Goal: Task Accomplishment & Management: Complete application form

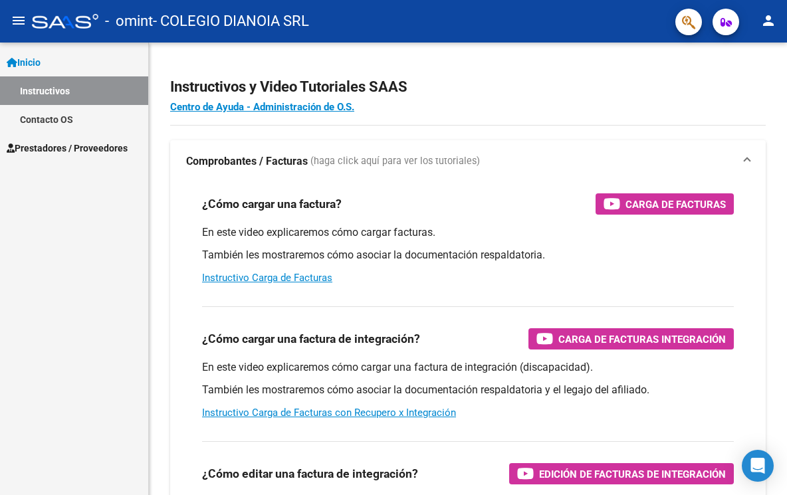
click at [96, 146] on span "Prestadores / Proveedores" at bounding box center [67, 148] width 121 height 15
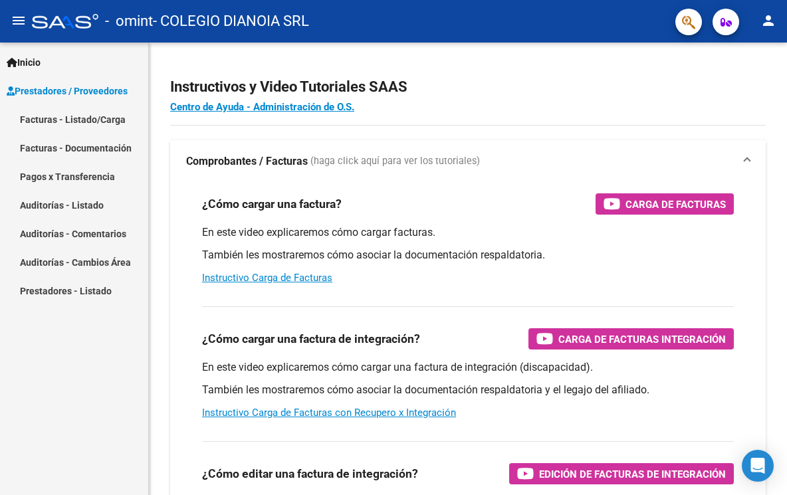
click at [103, 113] on link "Facturas - Listado/Carga" at bounding box center [74, 119] width 148 height 29
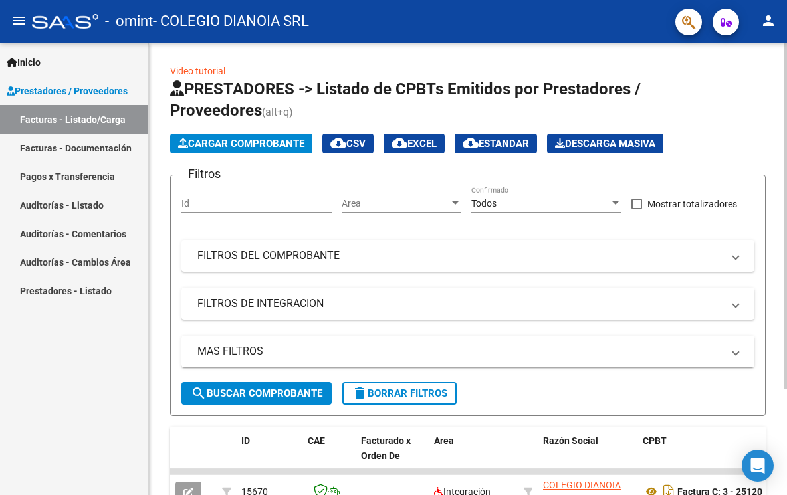
click at [272, 144] on button "Cargar Comprobante" at bounding box center [241, 144] width 142 height 20
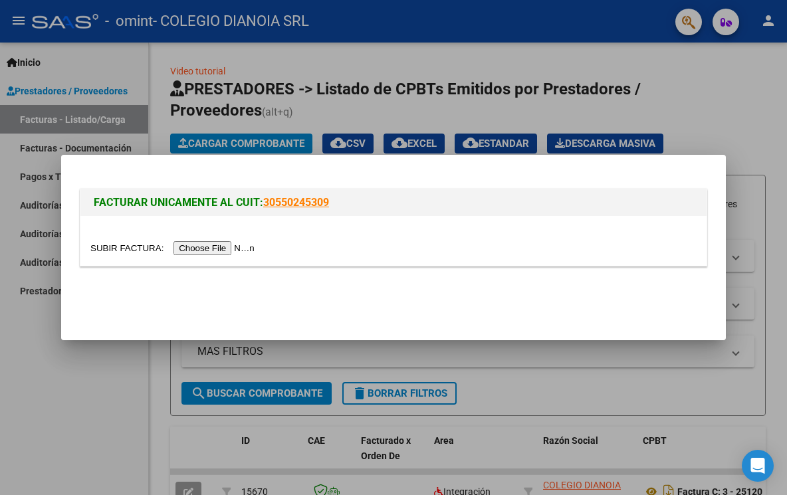
click at [231, 253] on input "file" at bounding box center [174, 248] width 168 height 14
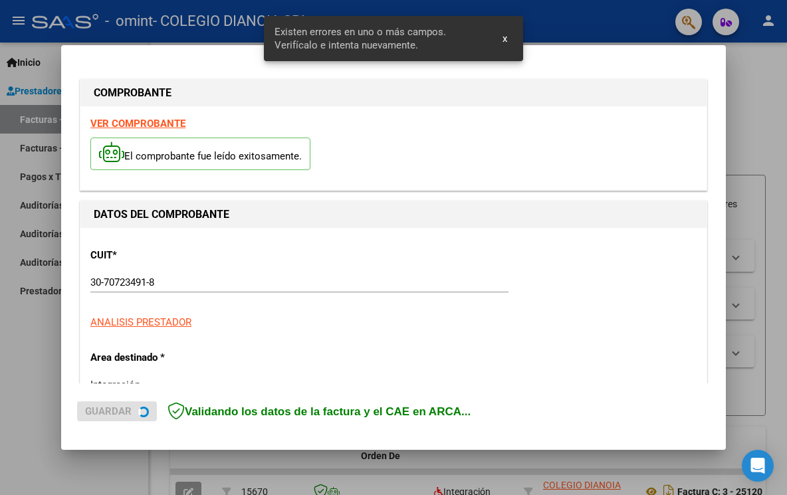
scroll to position [302, 0]
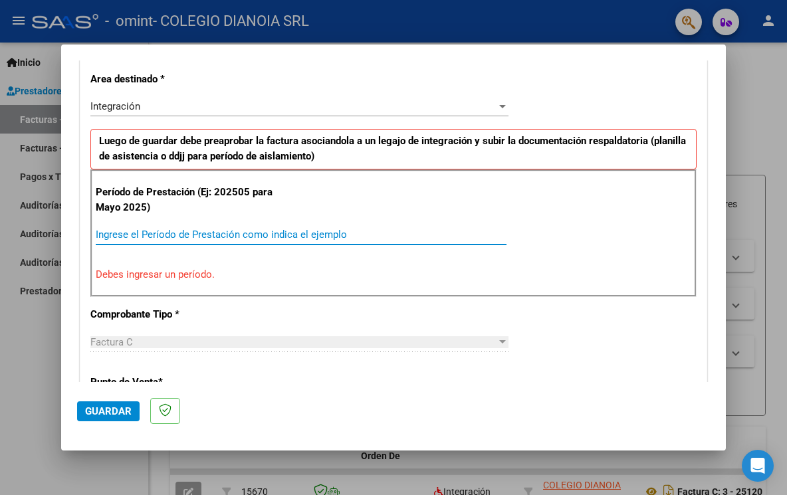
click at [108, 235] on input "Ingrese el Período de Prestación como indica el ejemplo" at bounding box center [301, 235] width 411 height 12
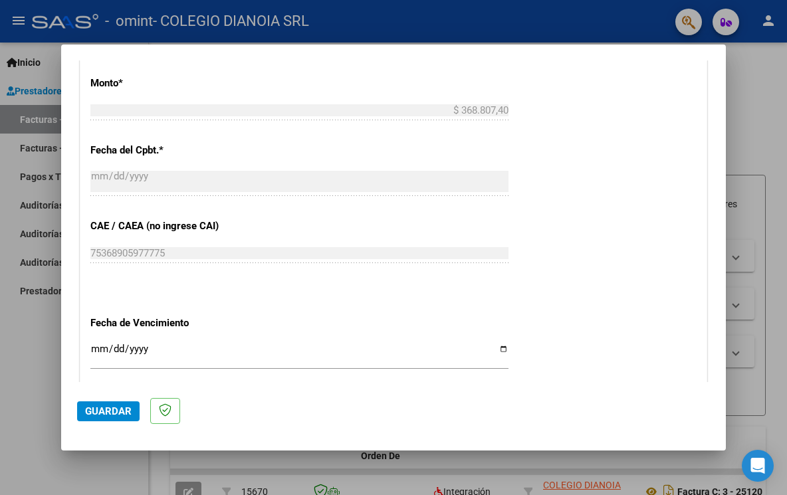
scroll to position [768, 0]
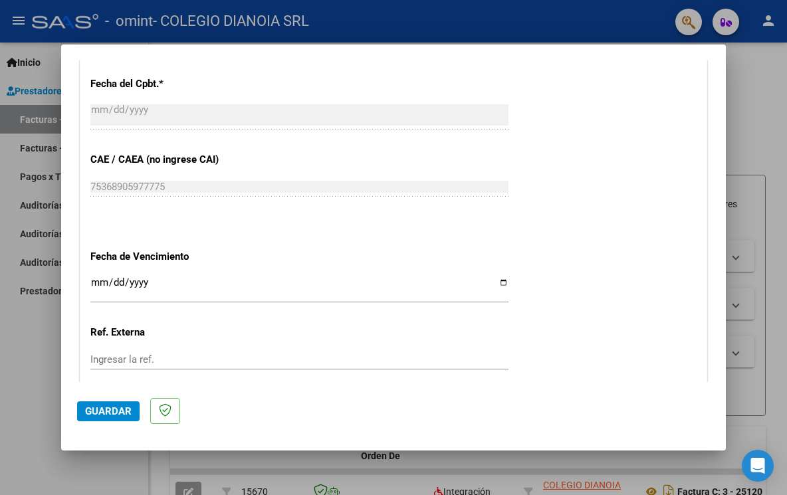
type input "202508"
click at [94, 280] on input "Ingresar la fecha" at bounding box center [299, 287] width 418 height 21
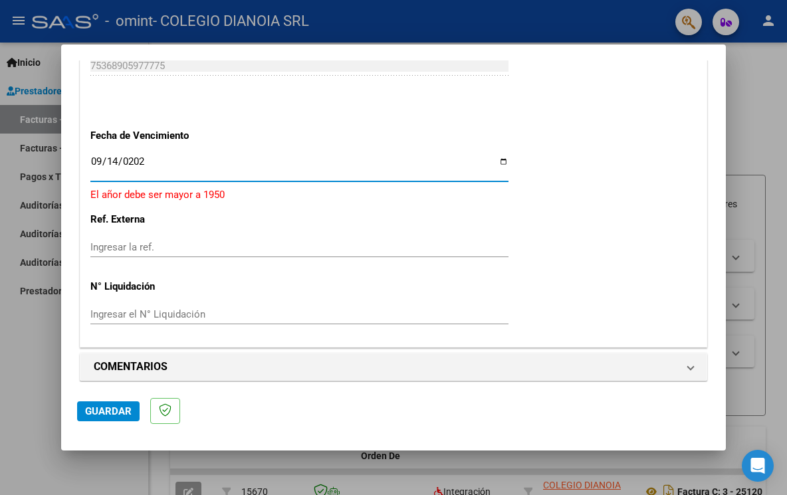
type input "[DATE]"
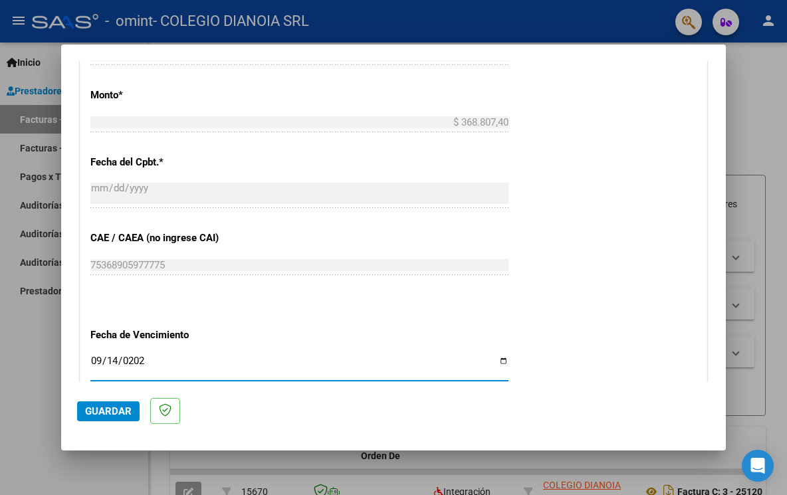
scroll to position [756, 0]
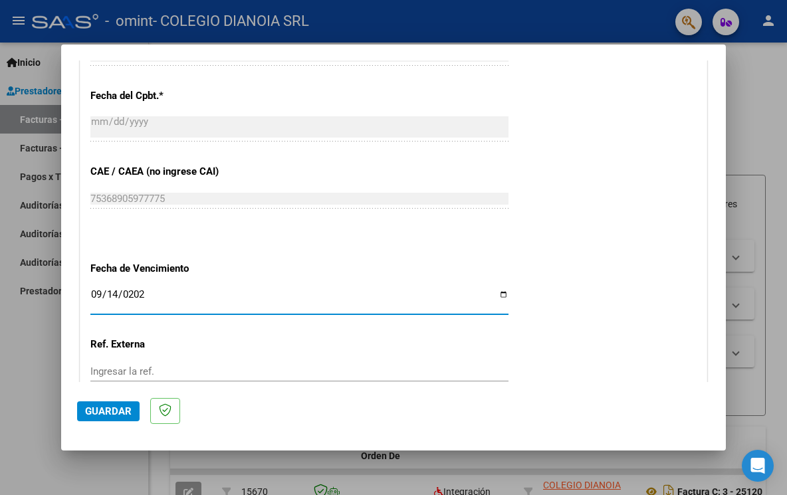
click at [496, 294] on input "[DATE]" at bounding box center [299, 299] width 418 height 21
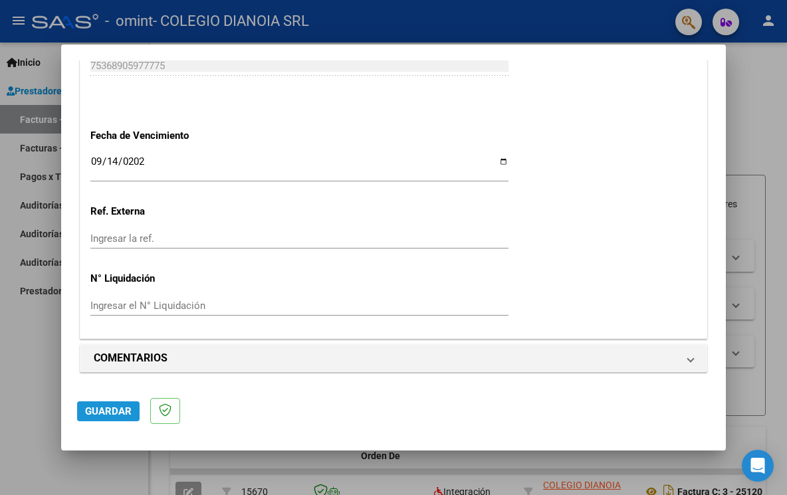
click at [119, 413] on span "Guardar" at bounding box center [108, 411] width 47 height 12
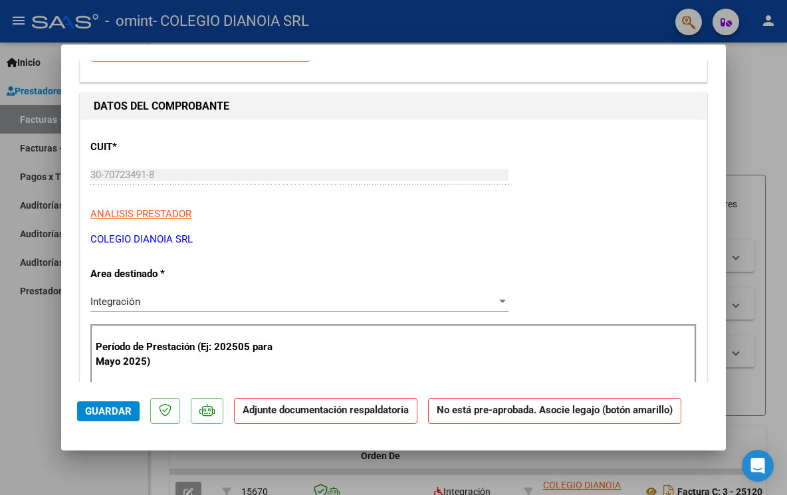
scroll to position [199, 0]
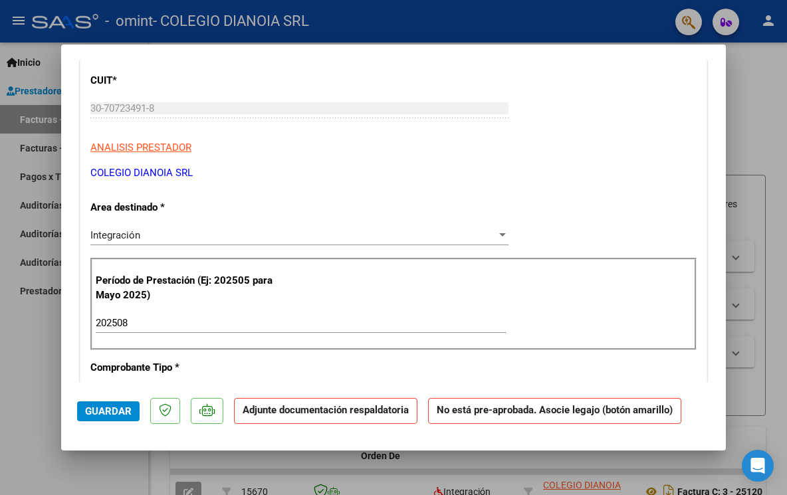
click at [277, 414] on strong "Adjunte documentación respaldatoria" at bounding box center [326, 410] width 166 height 12
click at [115, 409] on span "Guardar" at bounding box center [108, 411] width 47 height 12
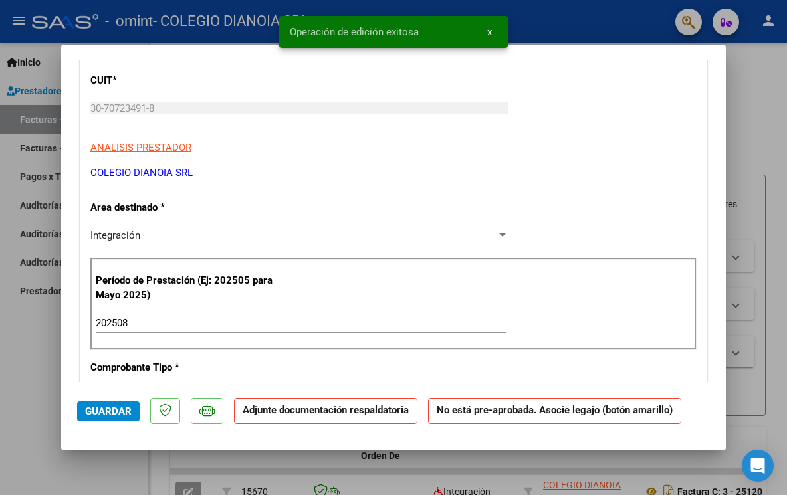
click at [288, 410] on strong "Adjunte documentación respaldatoria" at bounding box center [326, 410] width 166 height 12
click at [497, 412] on strong "No está pre-aprobada. Asocie legajo (botón amarillo)" at bounding box center [554, 411] width 253 height 26
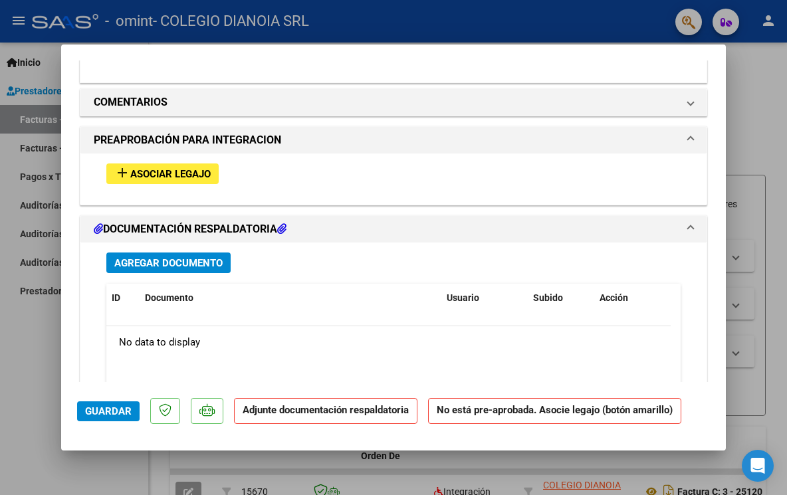
scroll to position [997, 0]
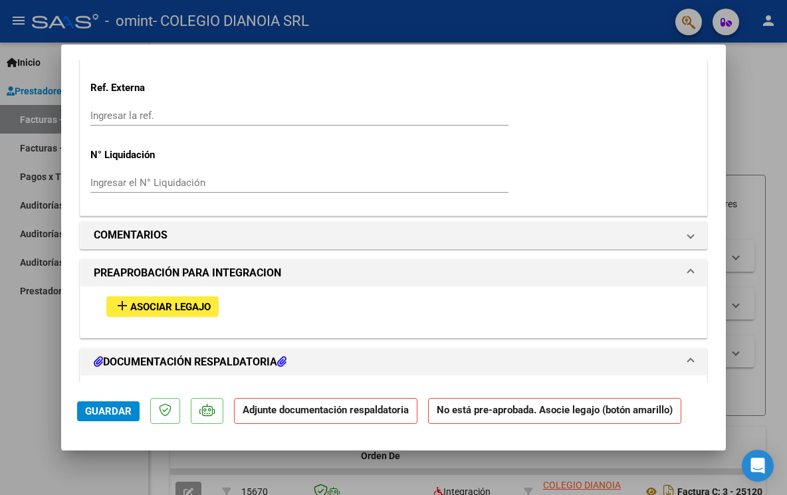
click at [169, 304] on span "Asociar Legajo" at bounding box center [170, 307] width 80 height 12
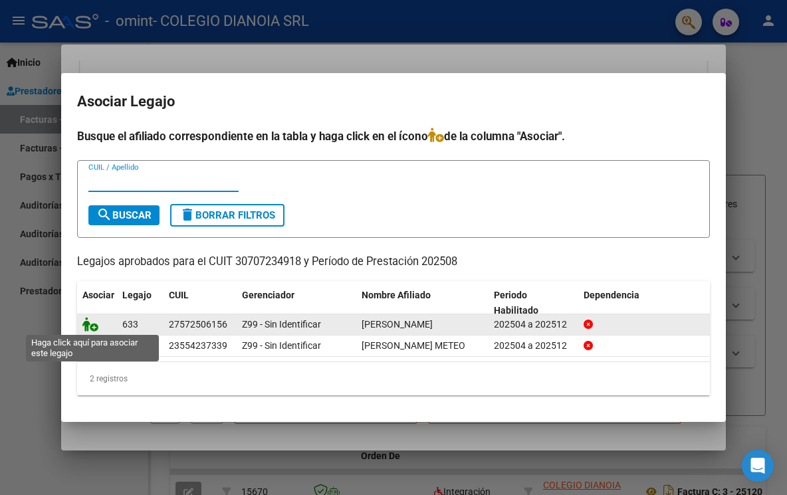
click at [90, 322] on icon at bounding box center [90, 324] width 16 height 15
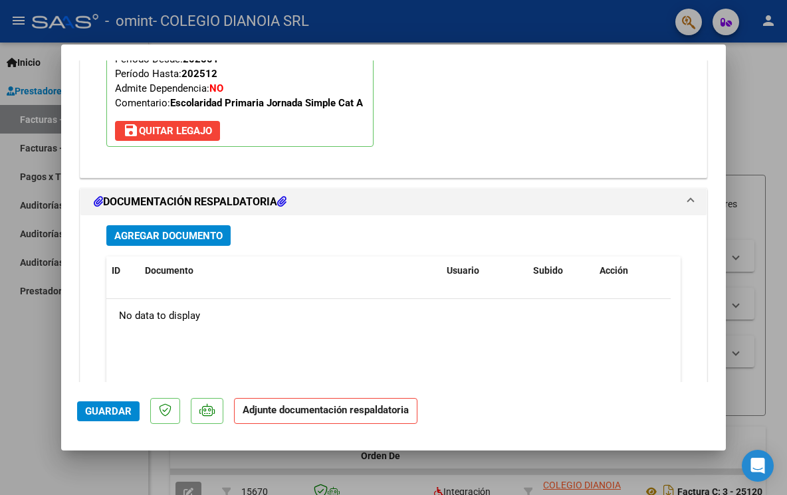
scroll to position [1430, 0]
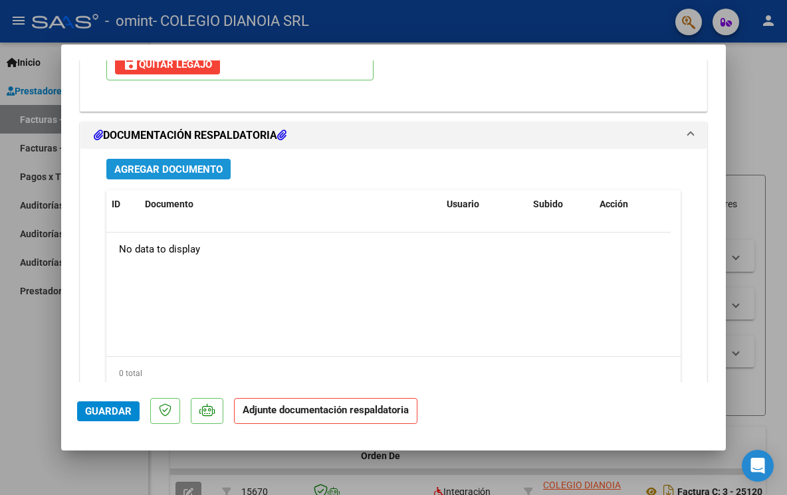
click at [180, 169] on span "Agregar Documento" at bounding box center [168, 169] width 108 height 12
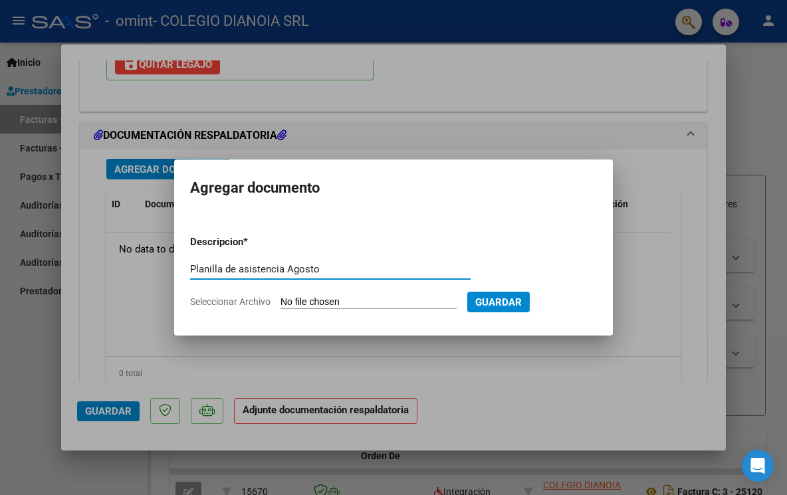
type input "Planilla de asistencia Agosto"
click at [389, 300] on input "Seleccionar Archivo" at bounding box center [368, 302] width 176 height 13
type input "C:\fakepath\[PERSON_NAME] [PERSON_NAME].pdf"
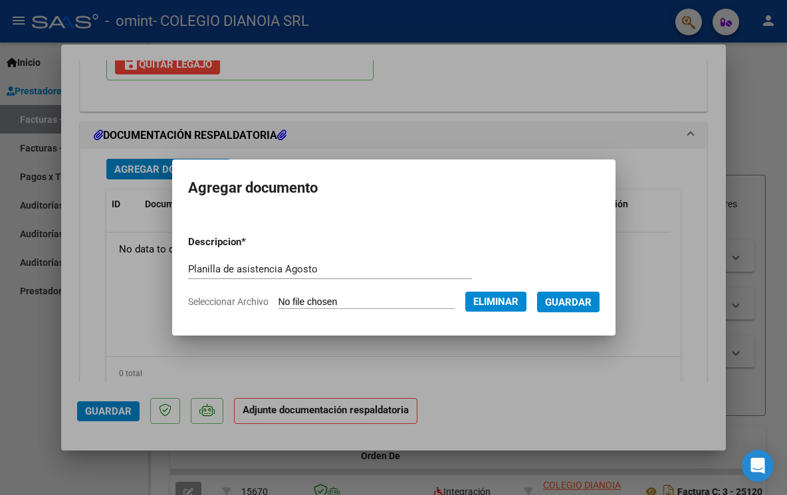
click at [583, 303] on span "Guardar" at bounding box center [568, 302] width 47 height 12
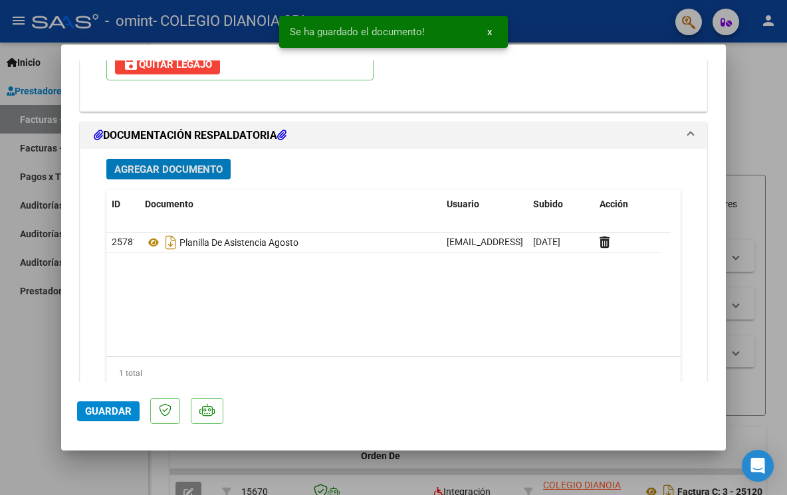
scroll to position [1479, 0]
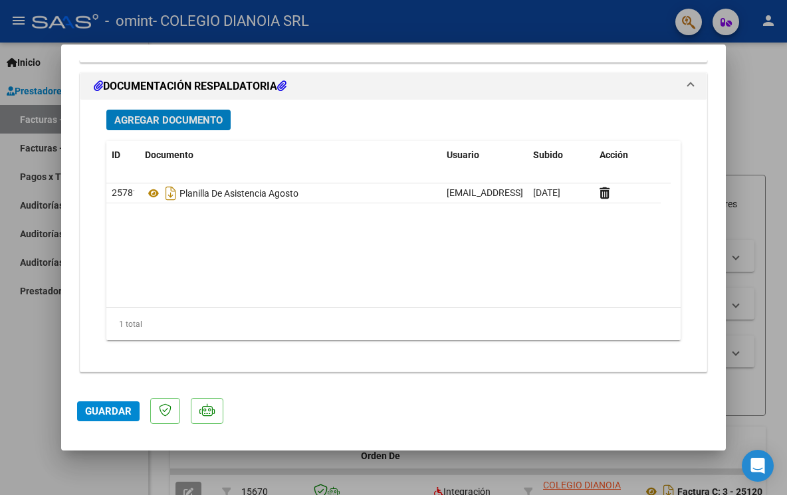
click at [108, 416] on span "Guardar" at bounding box center [108, 411] width 47 height 12
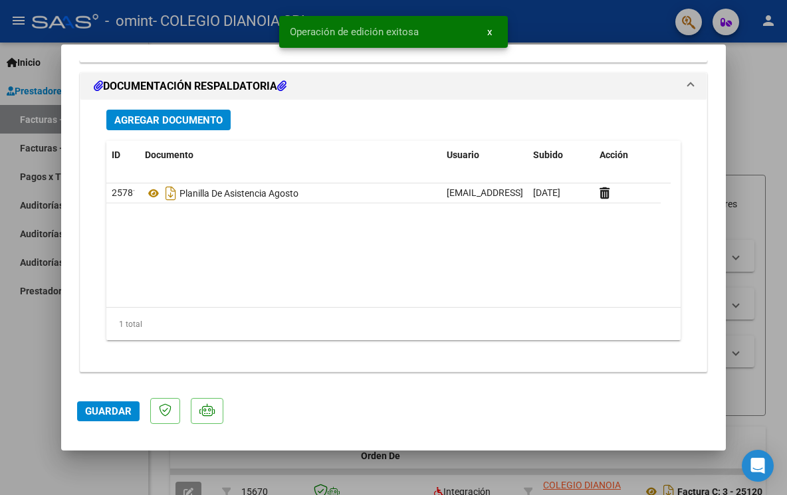
click at [757, 148] on div at bounding box center [393, 247] width 787 height 495
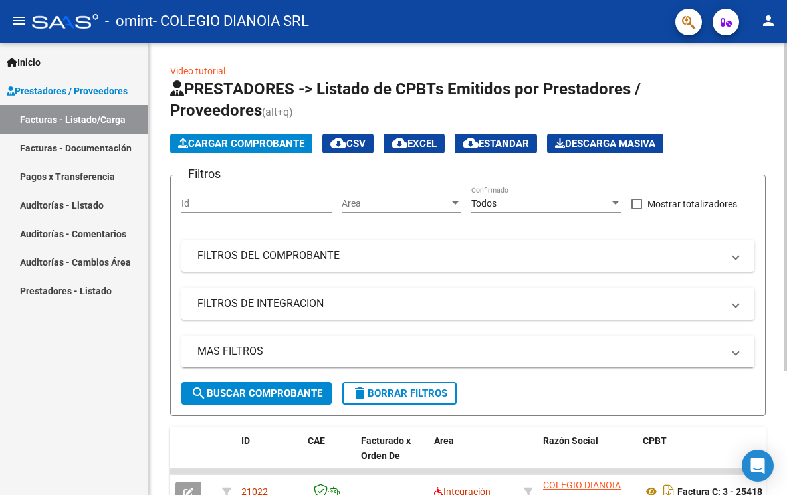
scroll to position [171, 0]
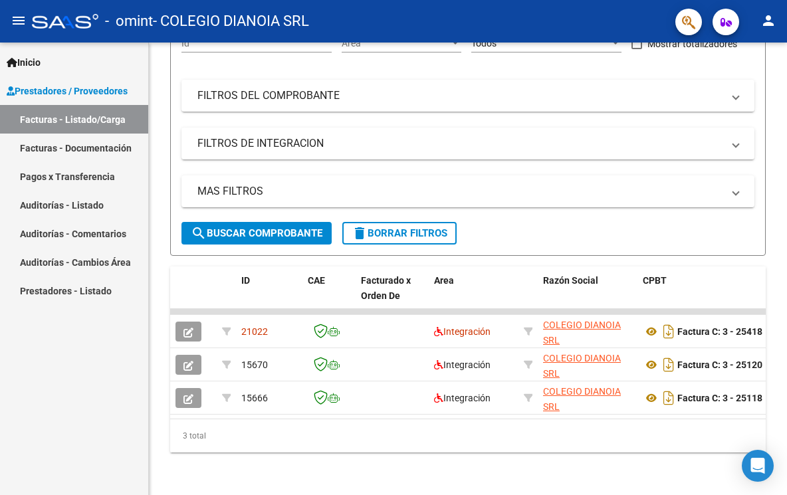
click at [58, 117] on link "Facturas - Listado/Carga" at bounding box center [74, 119] width 148 height 29
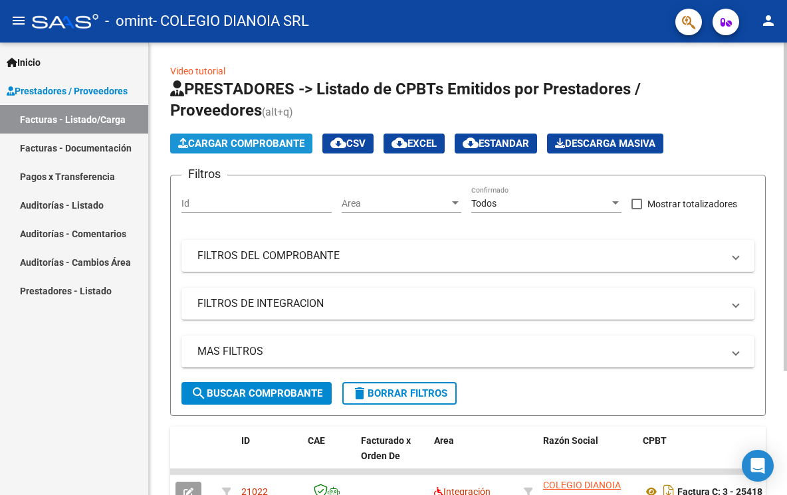
click at [227, 144] on span "Cargar Comprobante" at bounding box center [241, 144] width 126 height 12
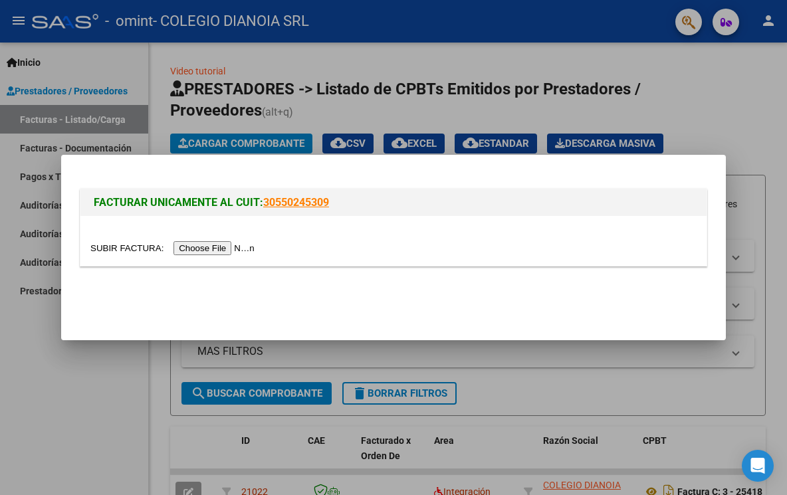
click at [217, 247] on input "file" at bounding box center [174, 248] width 168 height 14
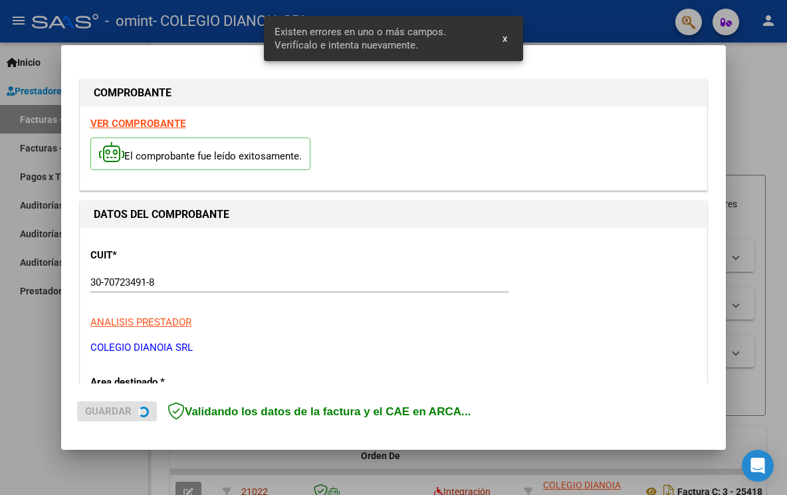
scroll to position [302, 0]
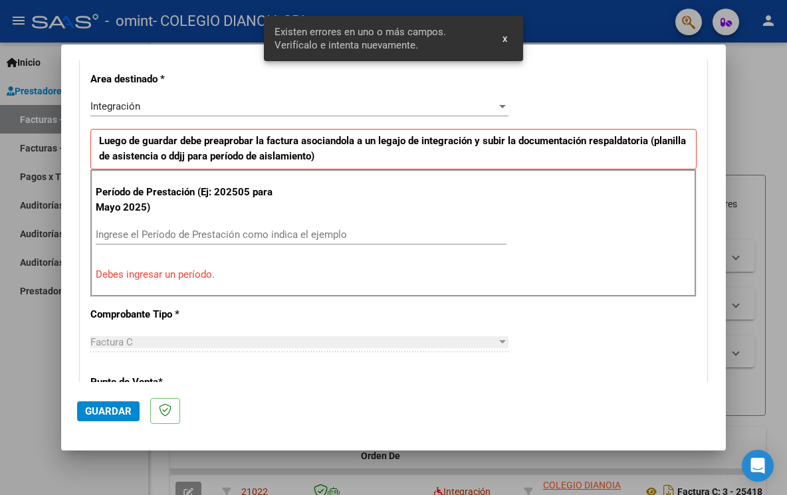
click at [284, 93] on div "CUIT * 30-70723491-8 Ingresar CUIT ANALISIS PRESTADOR COLEGIO DIANOIA SRL ARCA …" at bounding box center [393, 442] width 626 height 1035
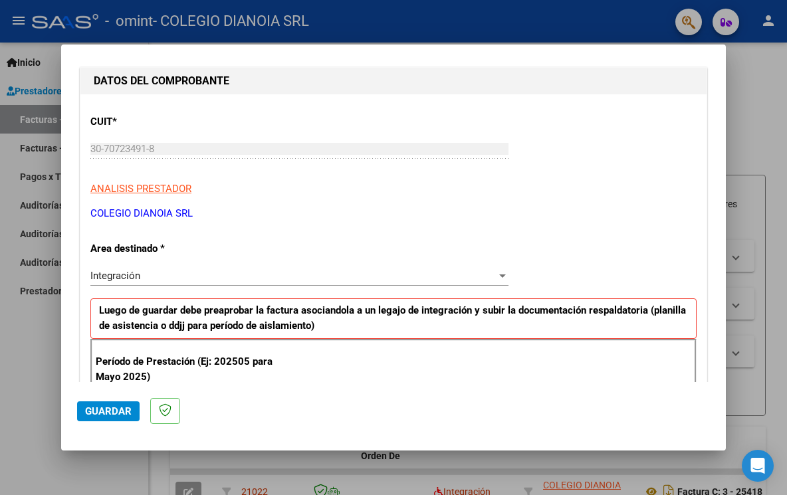
scroll to position [266, 0]
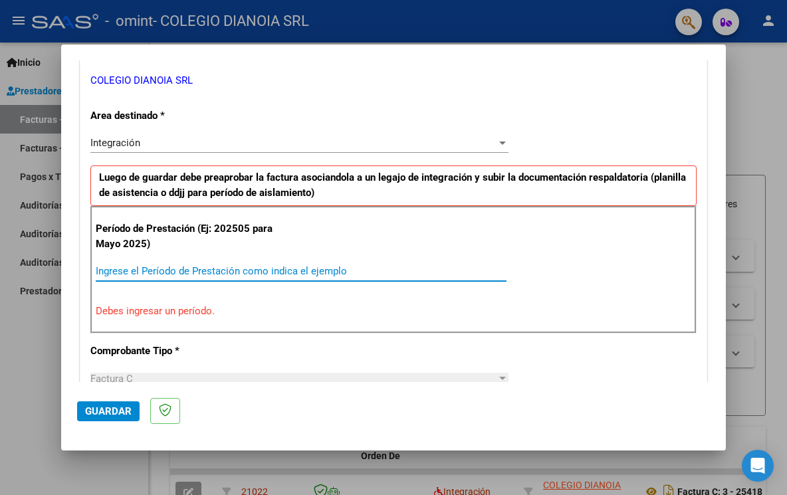
click at [147, 268] on input "Ingrese el Período de Prestación como indica el ejemplo" at bounding box center [301, 271] width 411 height 12
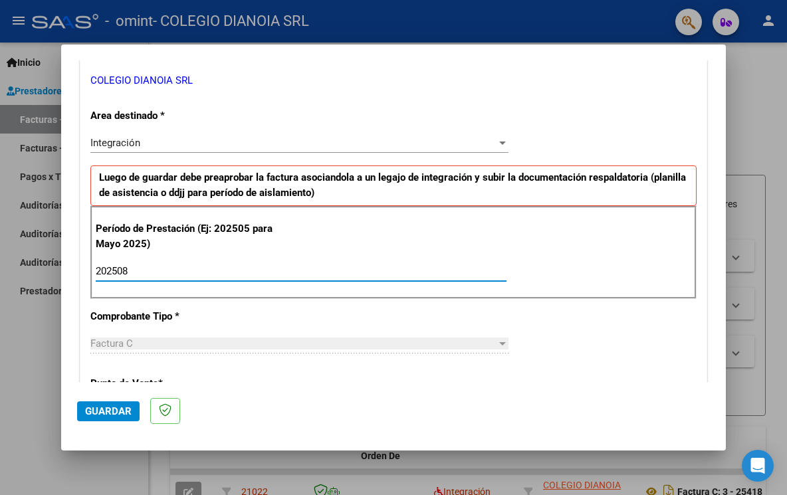
type input "202508"
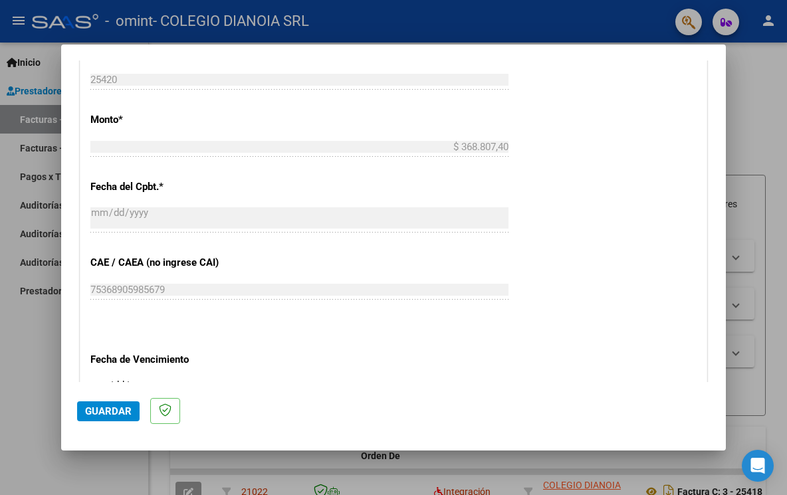
scroll to position [797, 0]
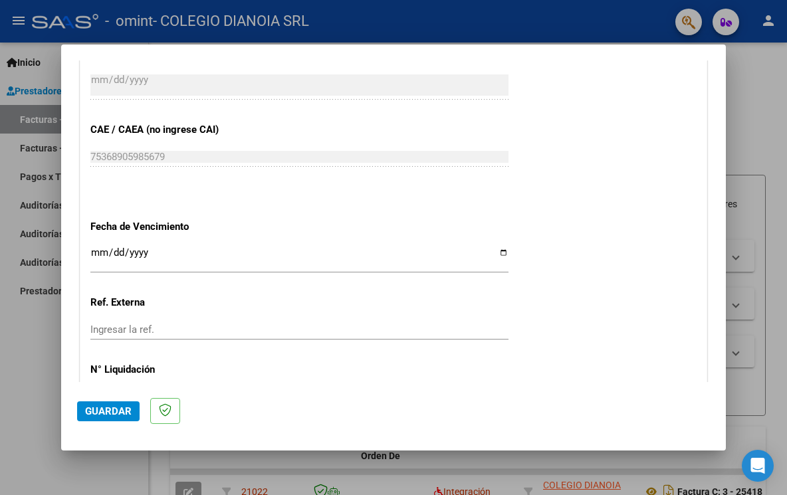
click at [495, 249] on input "Ingresar la fecha" at bounding box center [299, 257] width 418 height 21
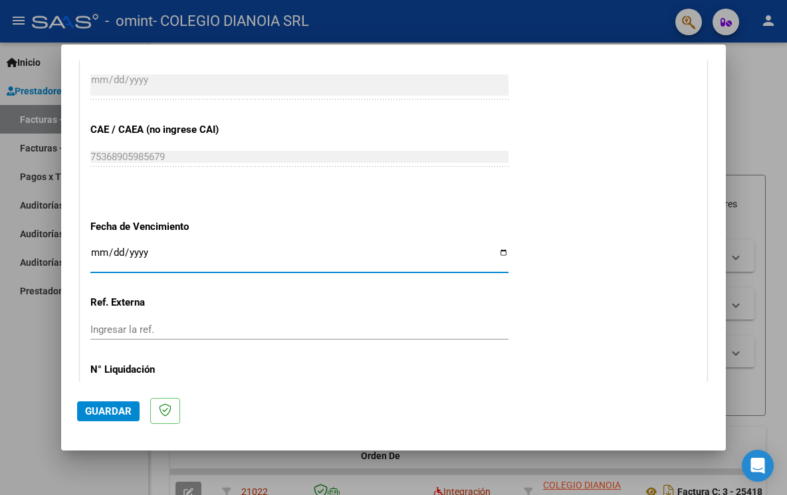
type input "[DATE]"
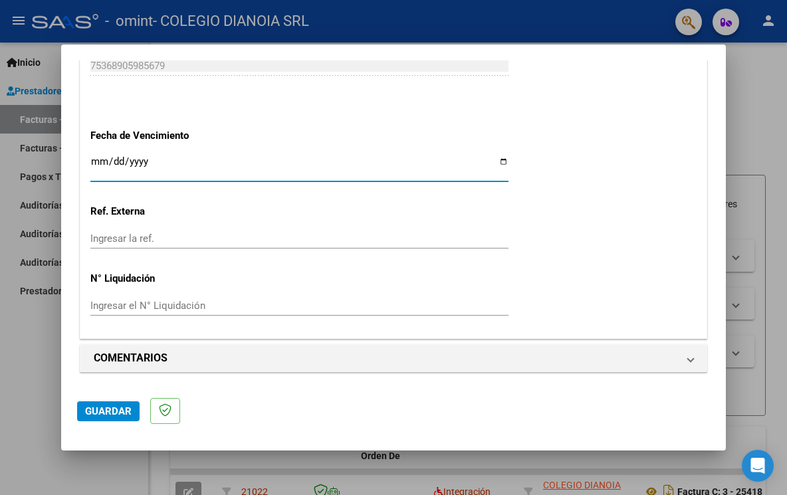
click at [123, 412] on span "Guardar" at bounding box center [108, 411] width 47 height 12
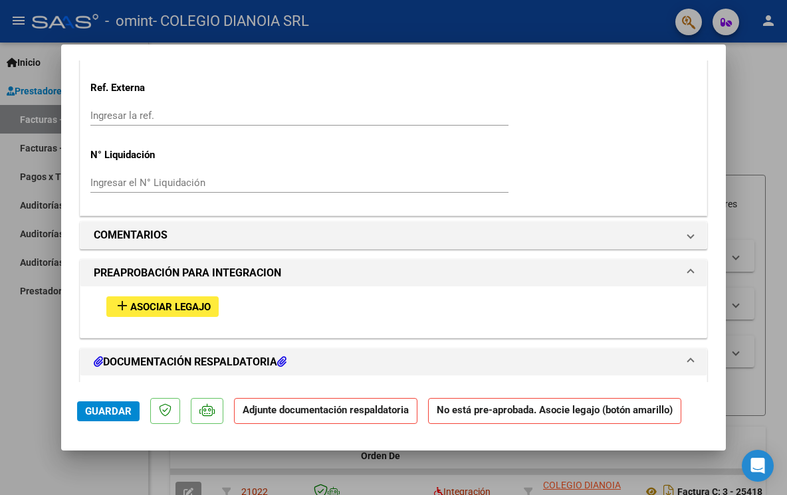
scroll to position [1063, 0]
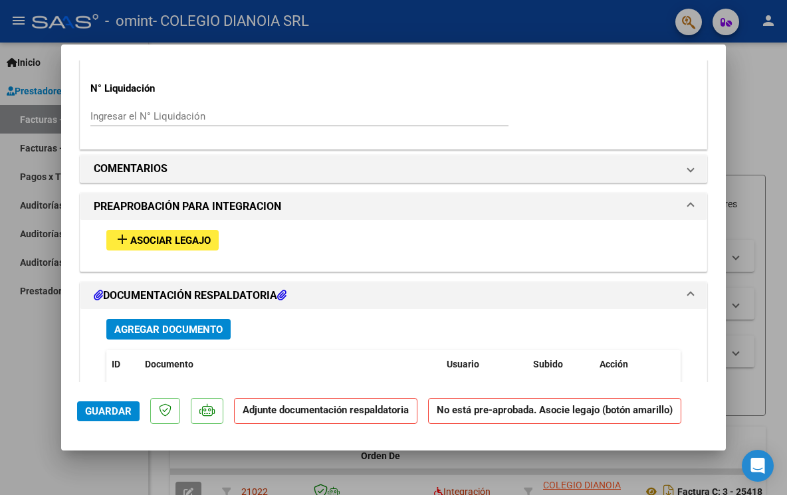
click at [157, 243] on span "Asociar Legajo" at bounding box center [170, 241] width 80 height 12
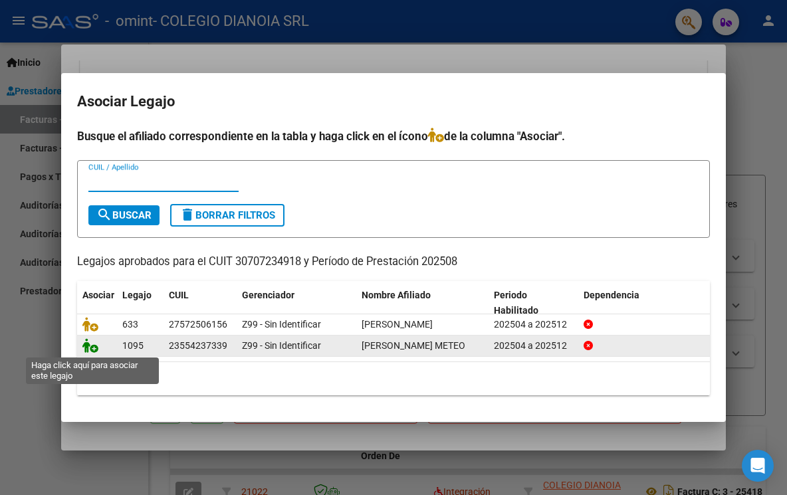
click at [91, 349] on icon at bounding box center [90, 345] width 16 height 15
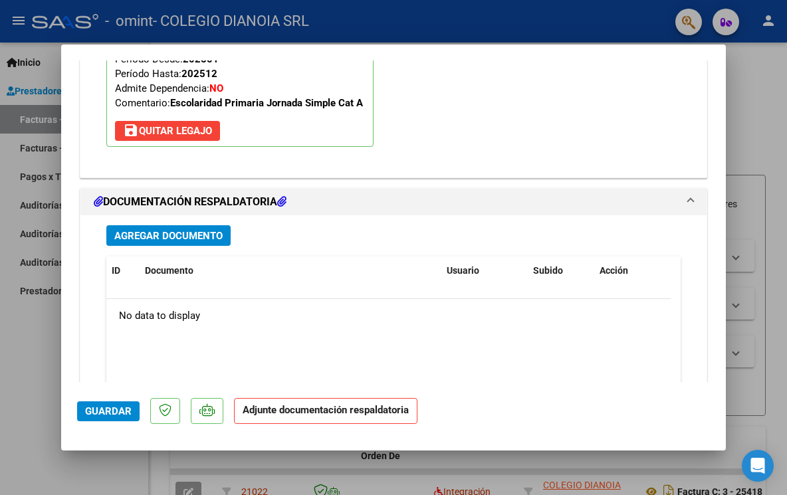
scroll to position [1430, 0]
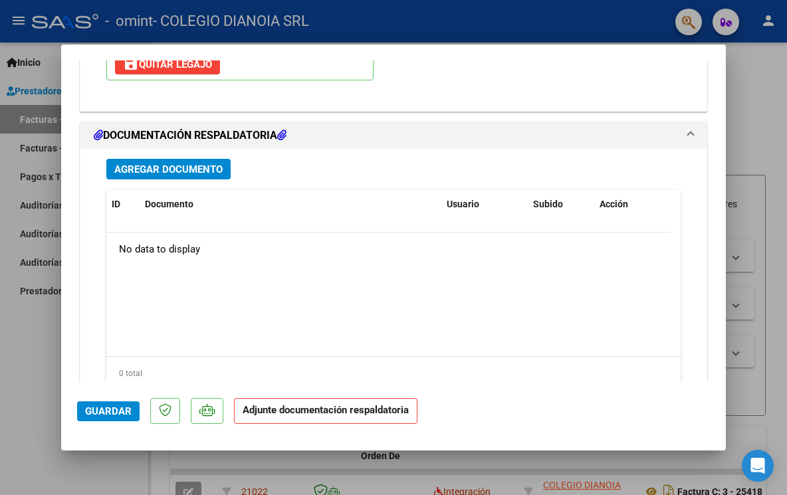
click at [175, 170] on span "Agregar Documento" at bounding box center [168, 169] width 108 height 12
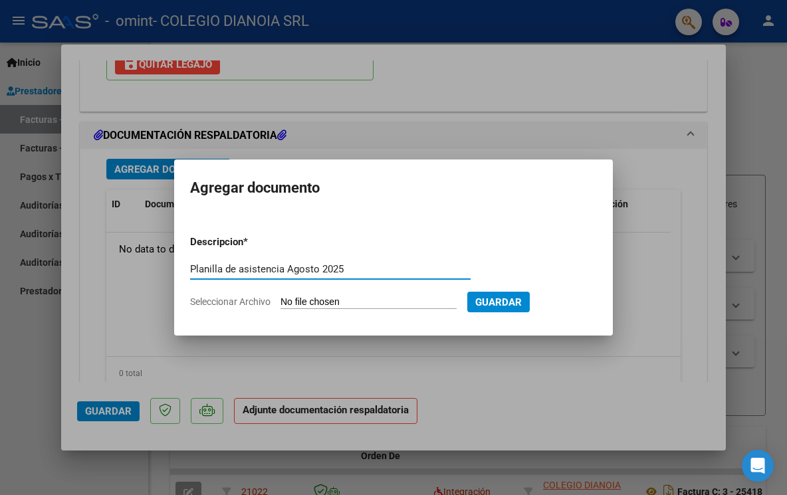
type input "Planilla de asistencia Agosto 2025"
click at [332, 300] on input "Seleccionar Archivo" at bounding box center [368, 302] width 176 height 13
type input "C:\fakepath\[PERSON_NAME] [PERSON_NAME].pdf"
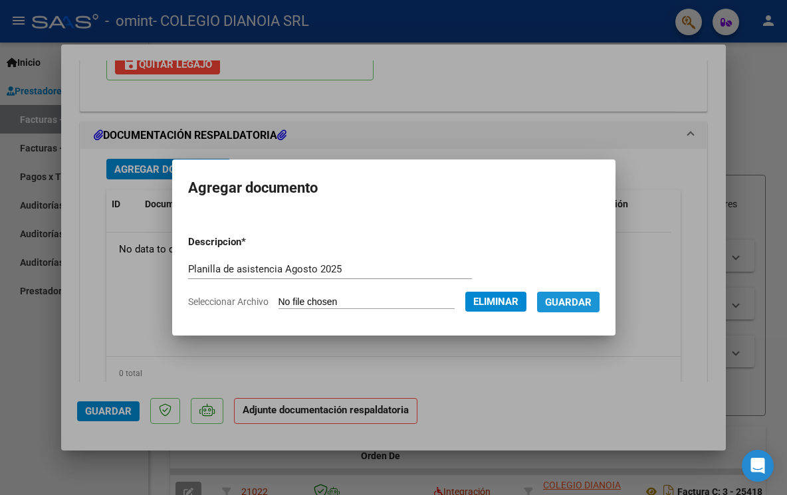
click at [580, 303] on span "Guardar" at bounding box center [568, 302] width 47 height 12
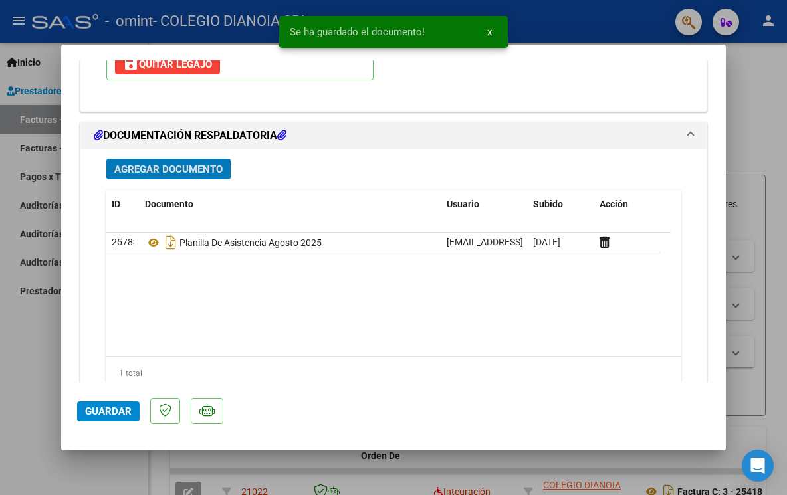
scroll to position [1479, 0]
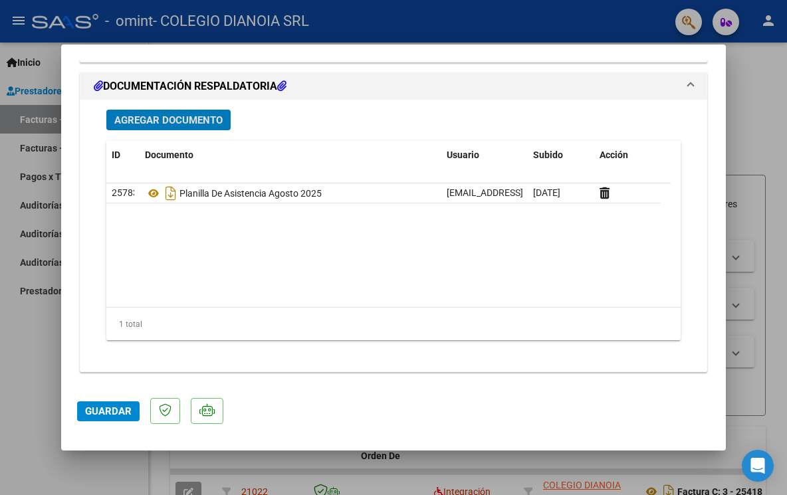
click at [752, 109] on div at bounding box center [393, 247] width 787 height 495
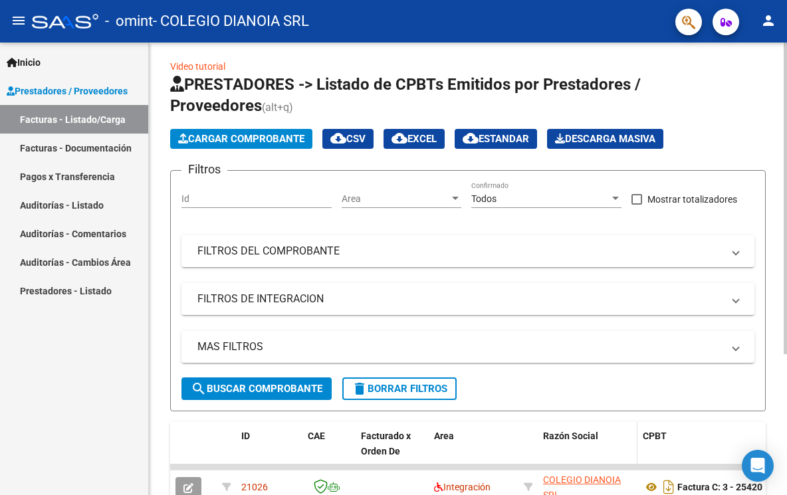
scroll to position [0, 0]
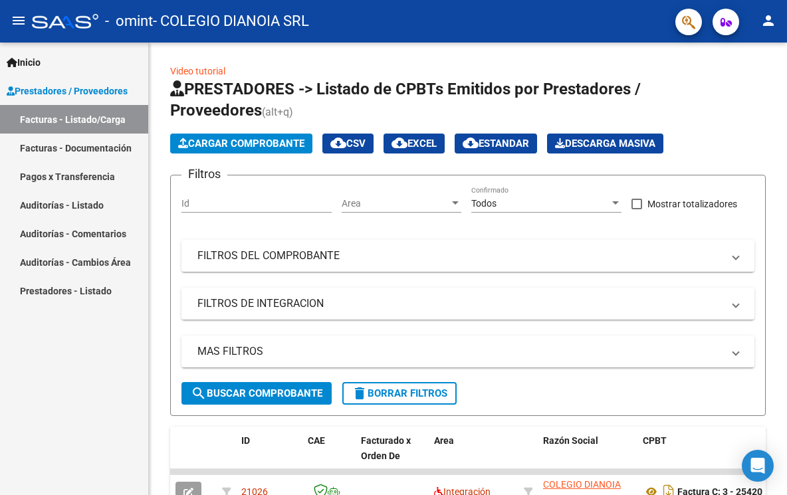
click at [89, 118] on link "Facturas - Listado/Carga" at bounding box center [74, 119] width 148 height 29
click at [637, 202] on span at bounding box center [636, 204] width 11 height 11
click at [637, 209] on input "Mostrar totalizadores" at bounding box center [636, 209] width 1 height 1
click at [637, 201] on span at bounding box center [636, 204] width 11 height 11
click at [637, 209] on input "Mostrar totalizadores" at bounding box center [636, 209] width 1 height 1
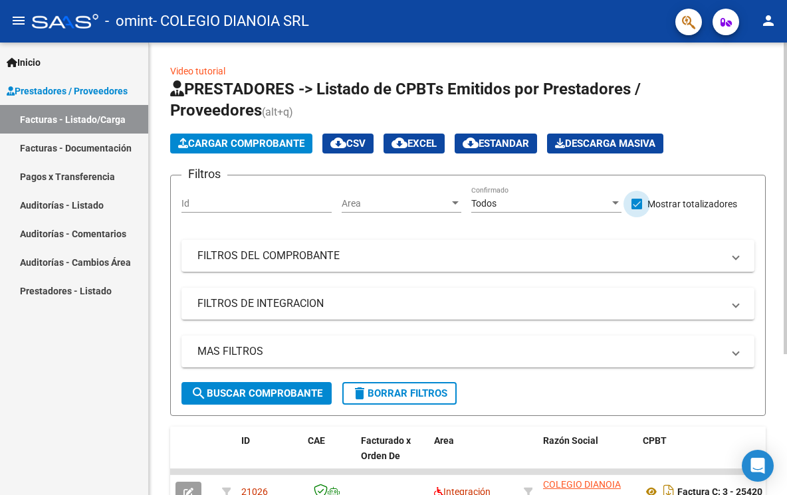
checkbox input "true"
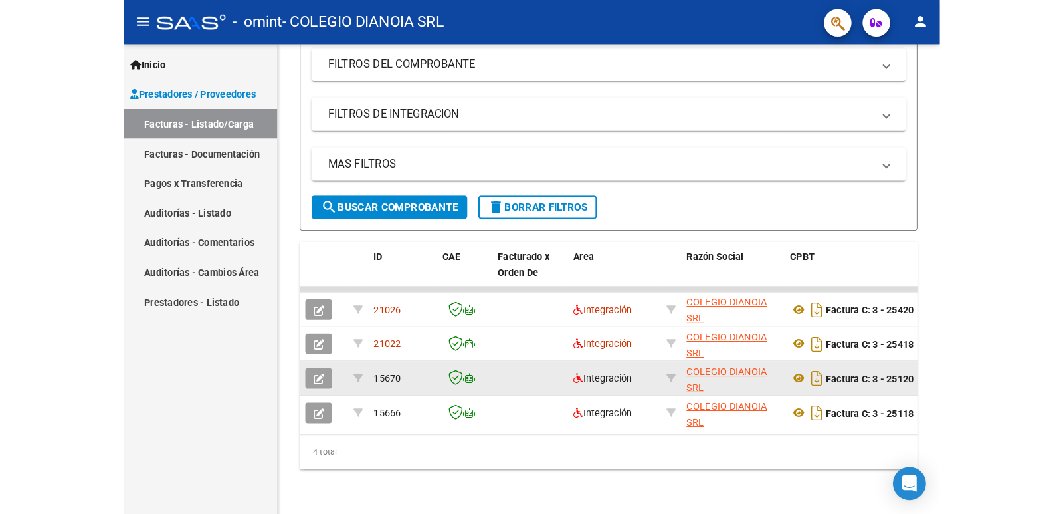
scroll to position [175, 0]
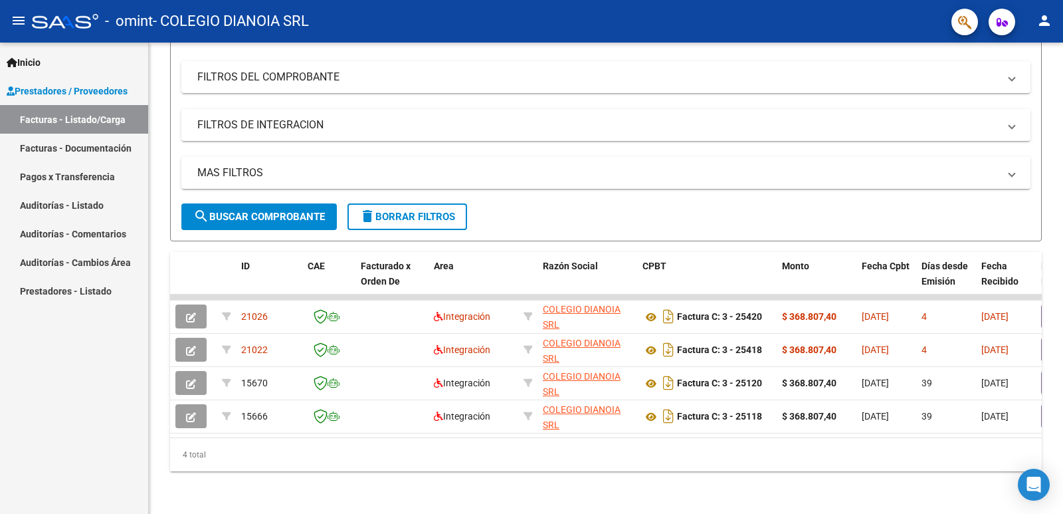
click at [786, 19] on mat-icon "person" at bounding box center [1045, 21] width 16 height 16
click at [786, 86] on button "exit_to_app Salir" at bounding box center [1017, 88] width 81 height 32
